Goal: Transaction & Acquisition: Purchase product/service

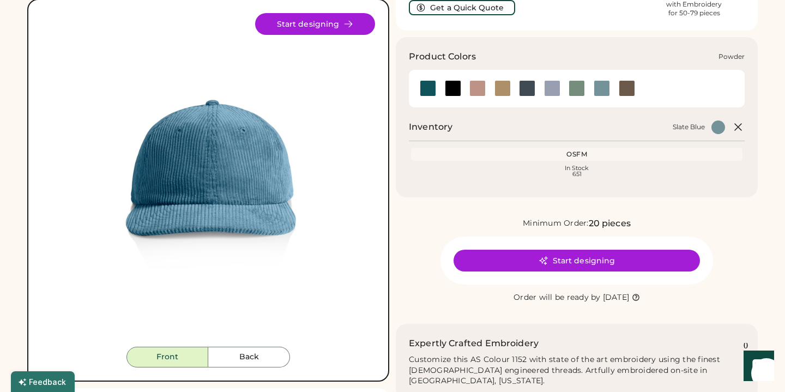
scroll to position [76, 0]
click at [554, 90] on div at bounding box center [552, 88] width 16 height 16
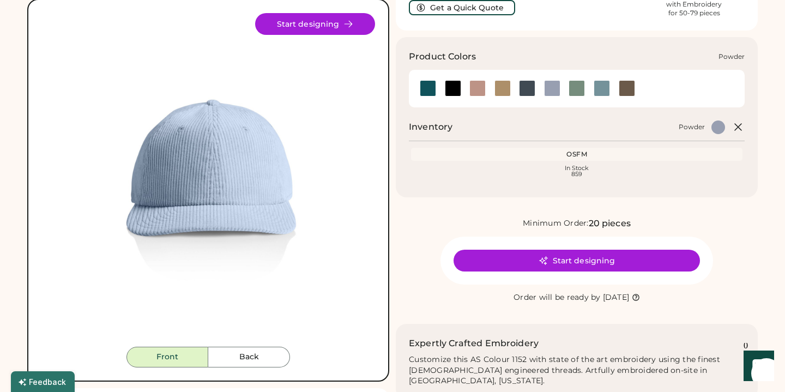
click at [554, 86] on div at bounding box center [552, 88] width 16 height 16
click at [596, 88] on div at bounding box center [602, 88] width 16 height 16
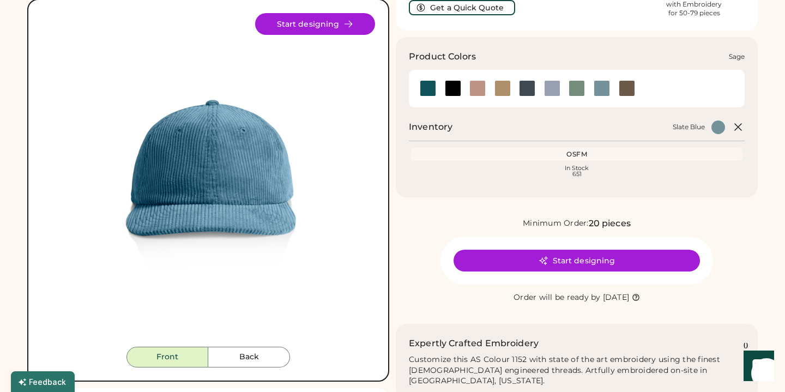
click at [576, 90] on div at bounding box center [577, 88] width 16 height 16
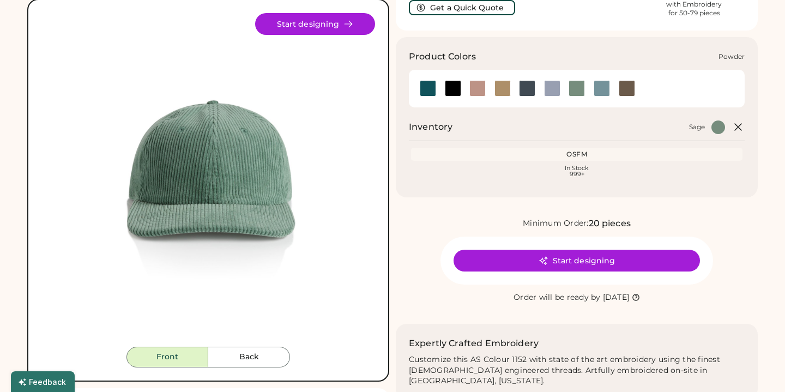
click at [552, 90] on div at bounding box center [552, 88] width 16 height 16
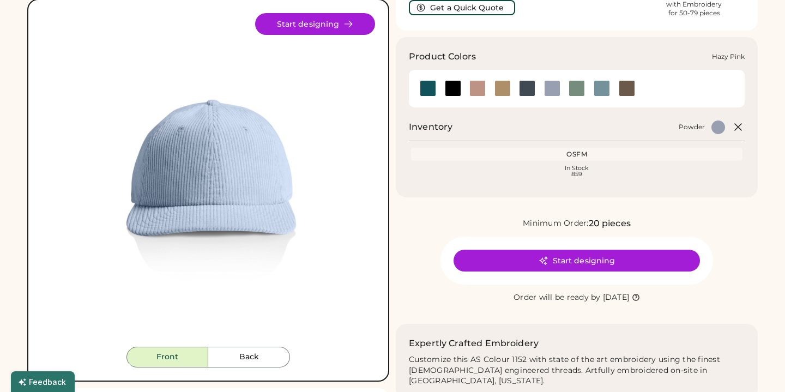
click at [477, 88] on div at bounding box center [477, 88] width 16 height 16
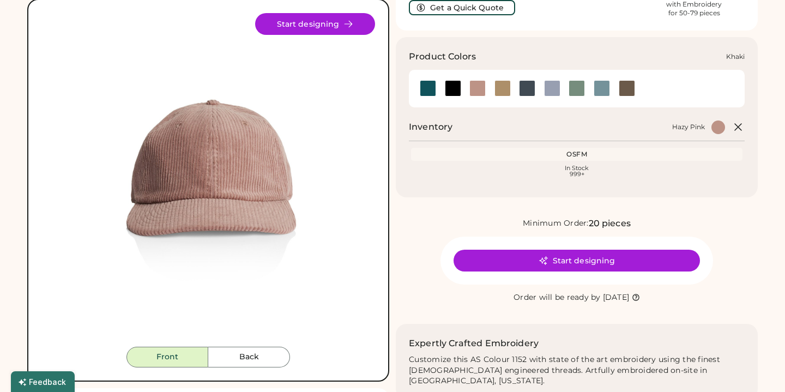
click at [503, 89] on div at bounding box center [502, 88] width 16 height 16
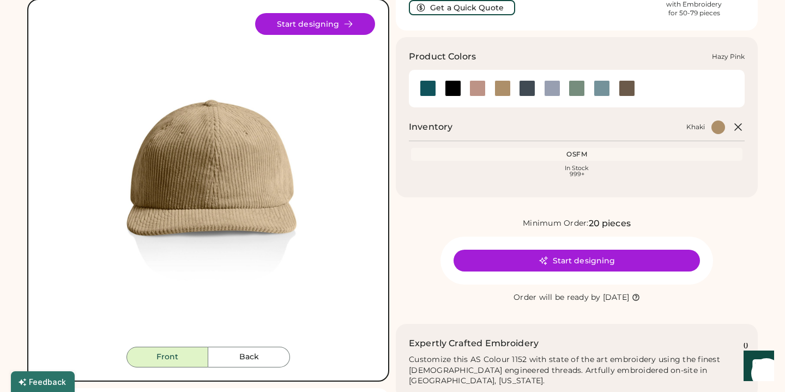
click at [478, 88] on div at bounding box center [477, 88] width 16 height 16
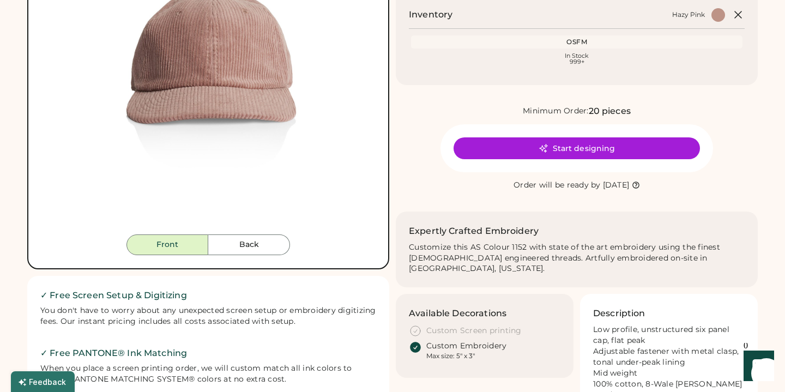
scroll to position [70, 0]
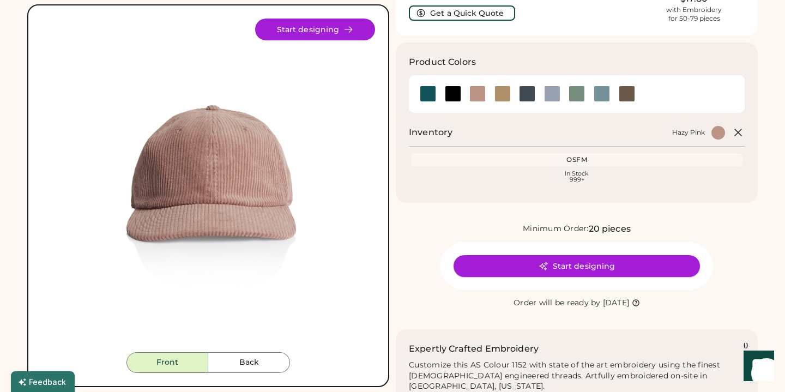
click at [581, 265] on button "Start designing" at bounding box center [577, 266] width 246 height 22
